Goal: Information Seeking & Learning: Learn about a topic

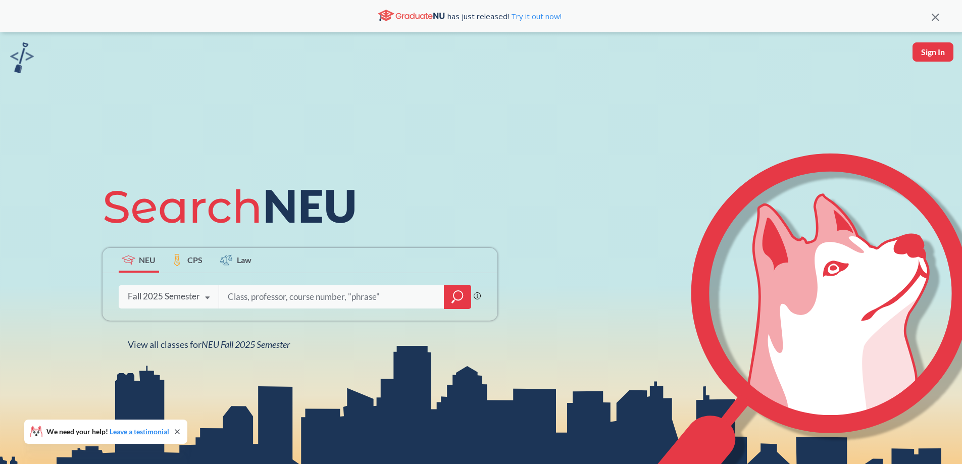
click at [273, 298] on input "search" at bounding box center [332, 296] width 210 height 21
type input "cive 4542"
click at [190, 302] on div "Fall 2025 Semester" at bounding box center [164, 296] width 72 height 11
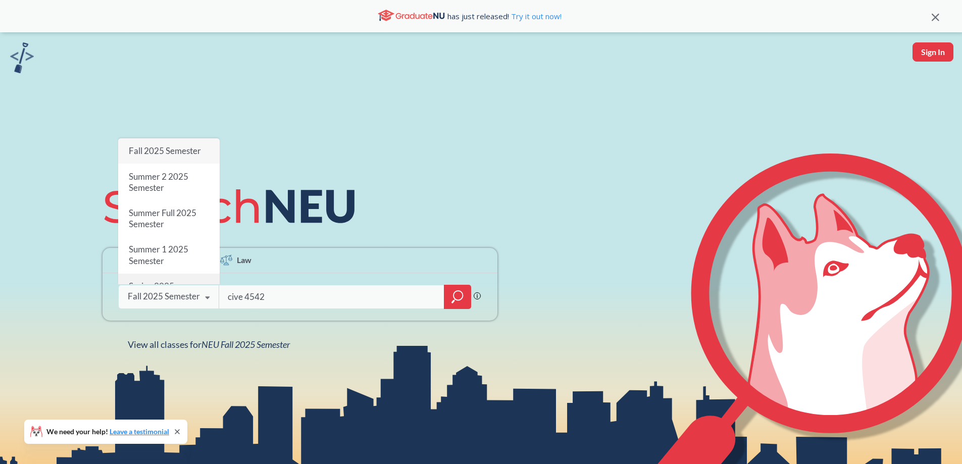
drag, startPoint x: 158, startPoint y: 236, endPoint x: 199, endPoint y: 250, distance: 42.6
click at [159, 281] on span "Spring 2025 Semester" at bounding box center [150, 292] width 45 height 22
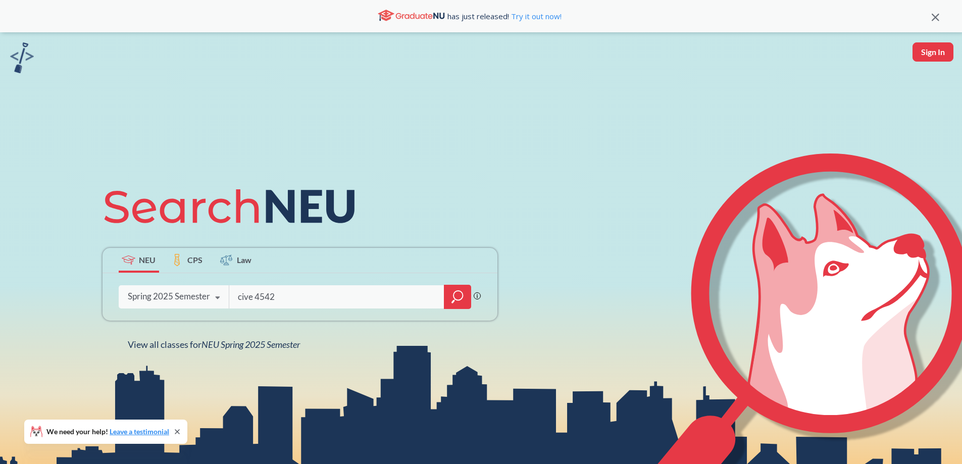
click at [461, 301] on icon "magnifying glass" at bounding box center [458, 297] width 12 height 14
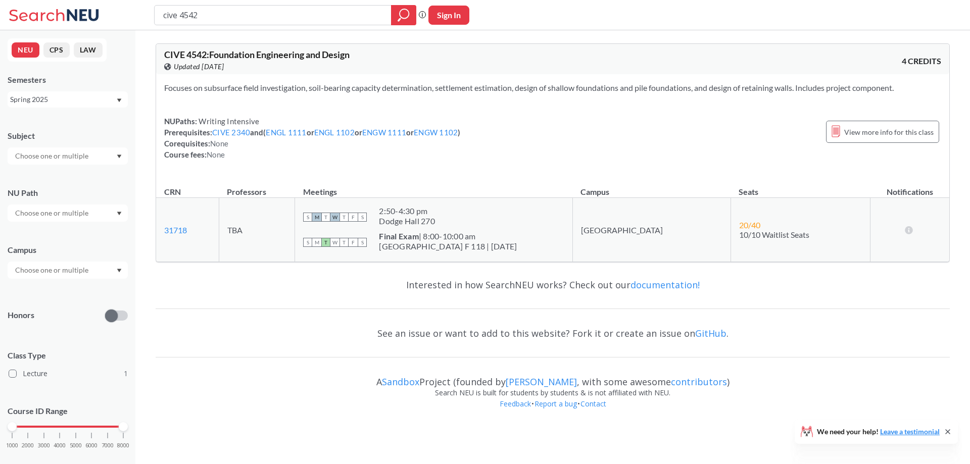
click at [274, 15] on input "cive 4542" at bounding box center [273, 15] width 222 height 17
click at [248, 20] on input "cive 4542" at bounding box center [273, 15] width 222 height 17
type input "cive 4767"
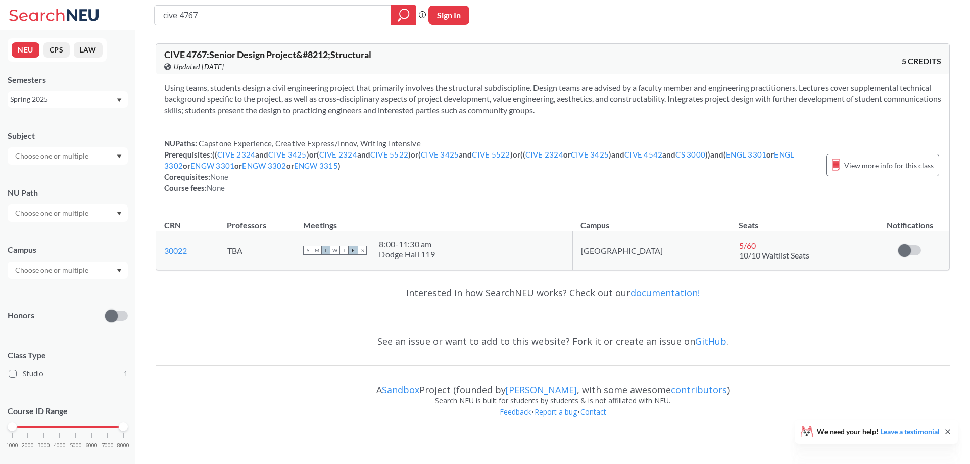
drag, startPoint x: 907, startPoint y: 289, endPoint x: 852, endPoint y: 252, distance: 66.3
click at [906, 289] on div "Interested in how SearchNEU works? Check out our documentation!" at bounding box center [553, 292] width 794 height 29
click at [845, 57] on div "CIVE 4767 : Senior Design Project&#8212;Structural View this course on Banner. …" at bounding box center [552, 59] width 793 height 30
